Goal: Information Seeking & Learning: Check status

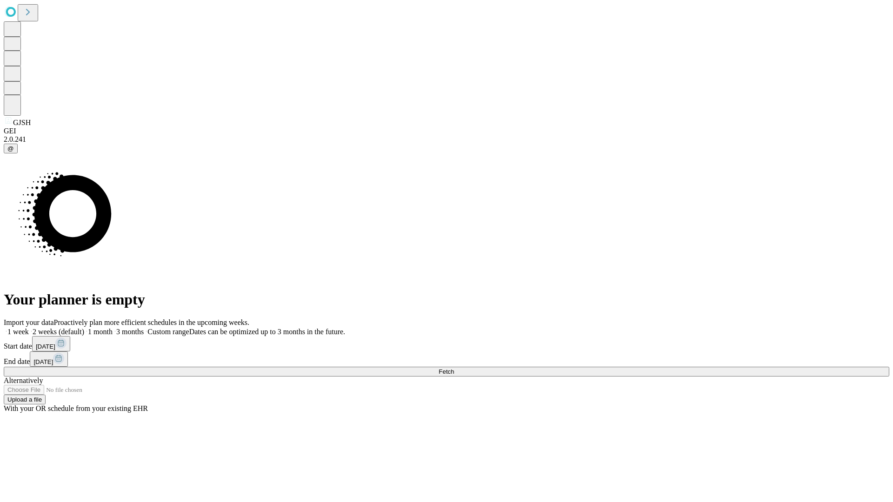
click at [454, 368] on span "Fetch" at bounding box center [446, 371] width 15 height 7
